Goal: Task Accomplishment & Management: Manage account settings

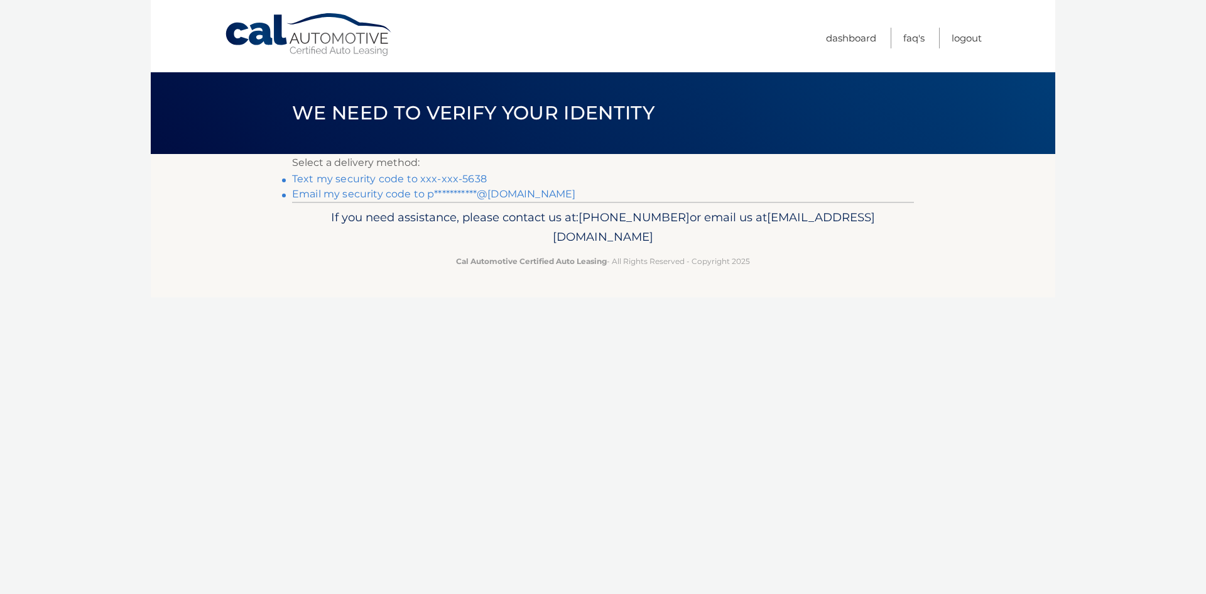
click at [447, 176] on link "Text my security code to xxx-xxx-5638" at bounding box center [389, 179] width 195 height 12
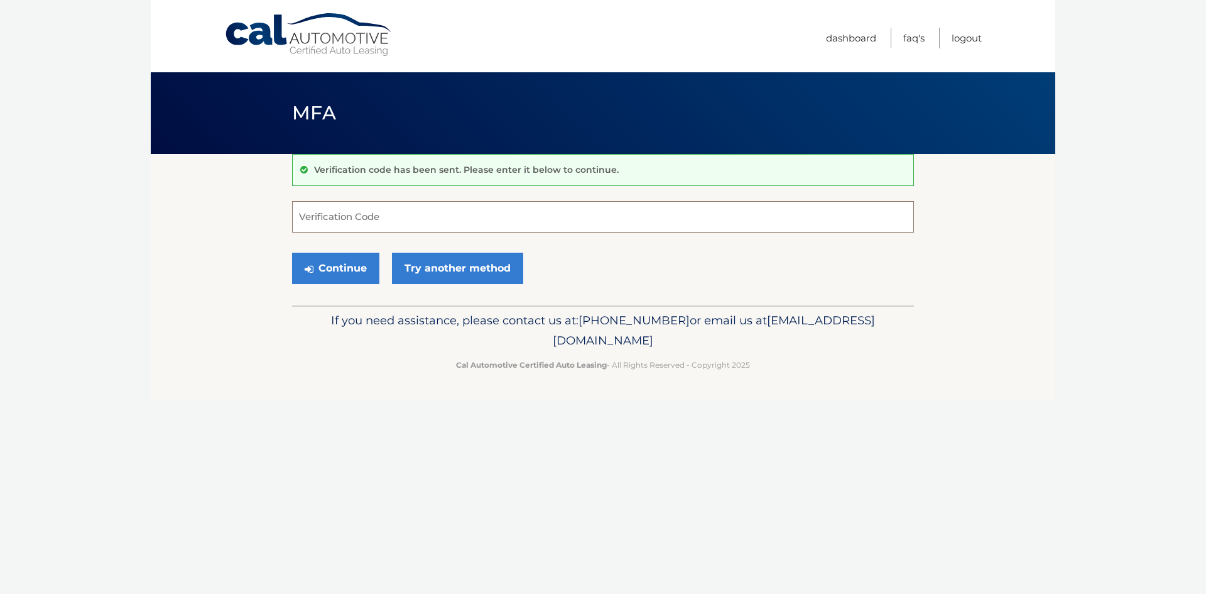
click at [415, 212] on input "Verification Code" at bounding box center [603, 216] width 622 height 31
click at [381, 217] on input "Verification Code" at bounding box center [603, 216] width 622 height 31
type input "712328"
click at [337, 277] on button "Continue" at bounding box center [335, 268] width 87 height 31
